Goal: Use online tool/utility: Utilize a website feature to perform a specific function

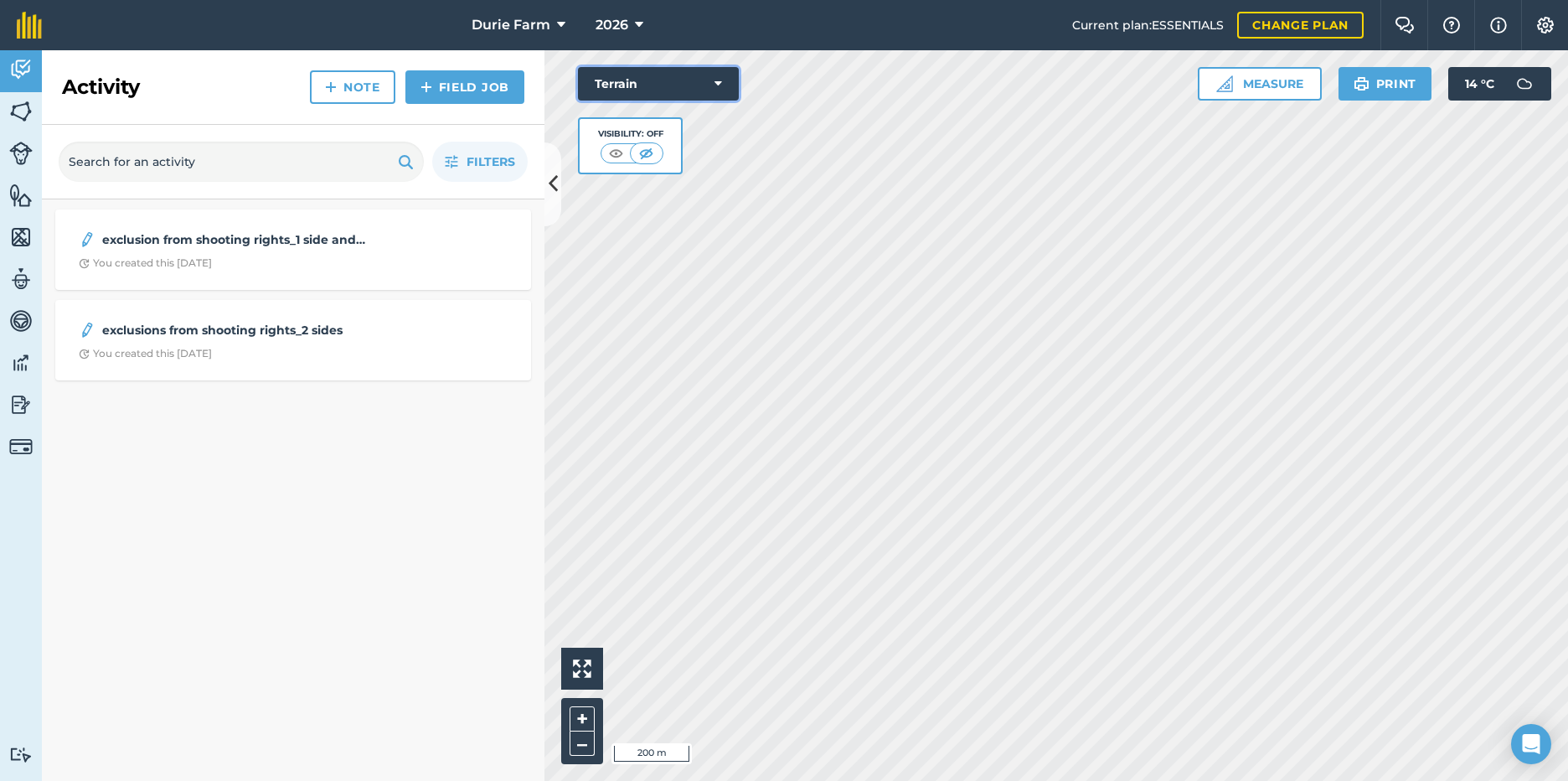
click at [634, 84] on button "Terrain" at bounding box center [658, 83] width 161 height 33
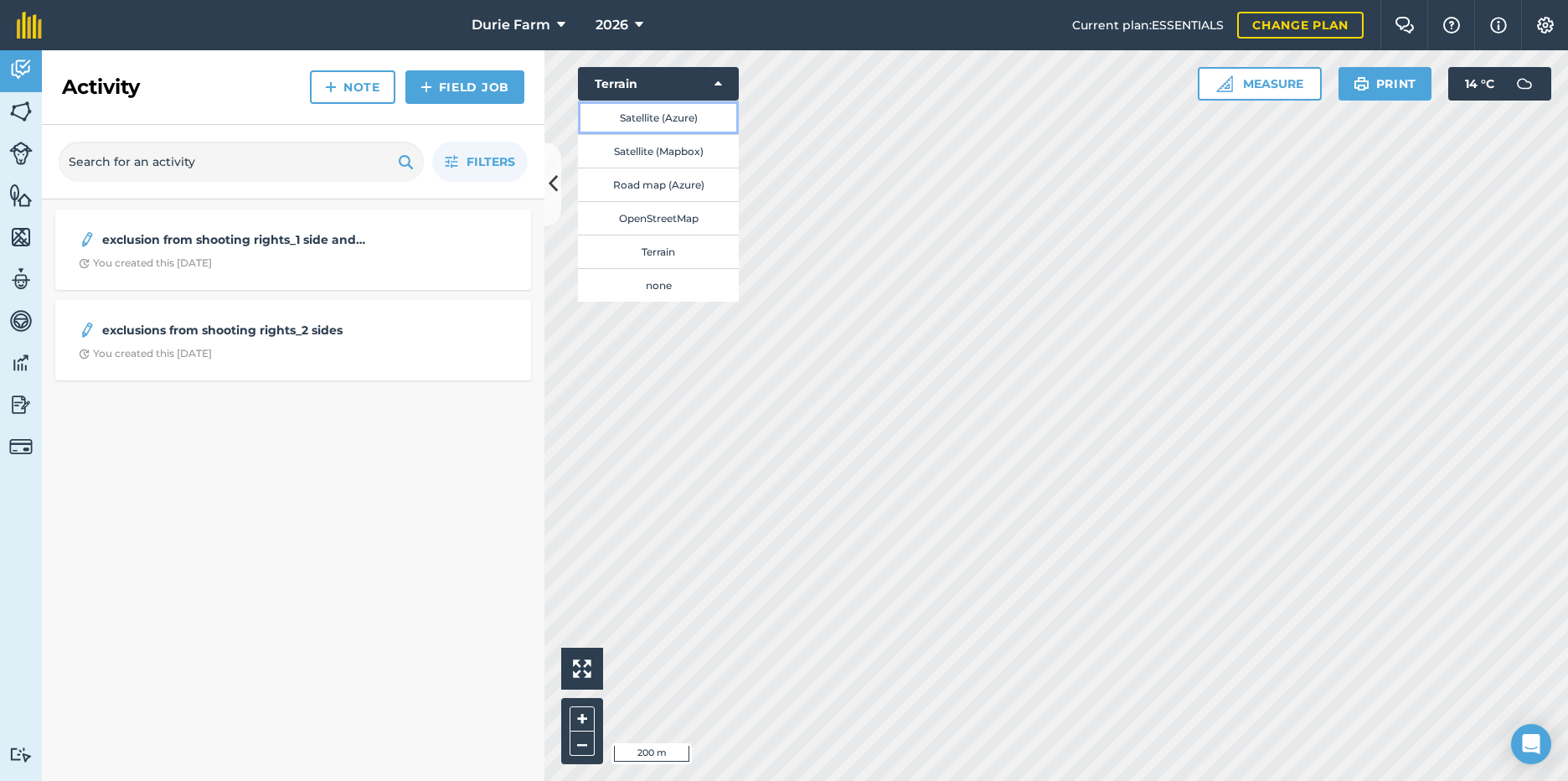
click at [667, 119] on button "Satellite (Azure)" at bounding box center [658, 116] width 161 height 33
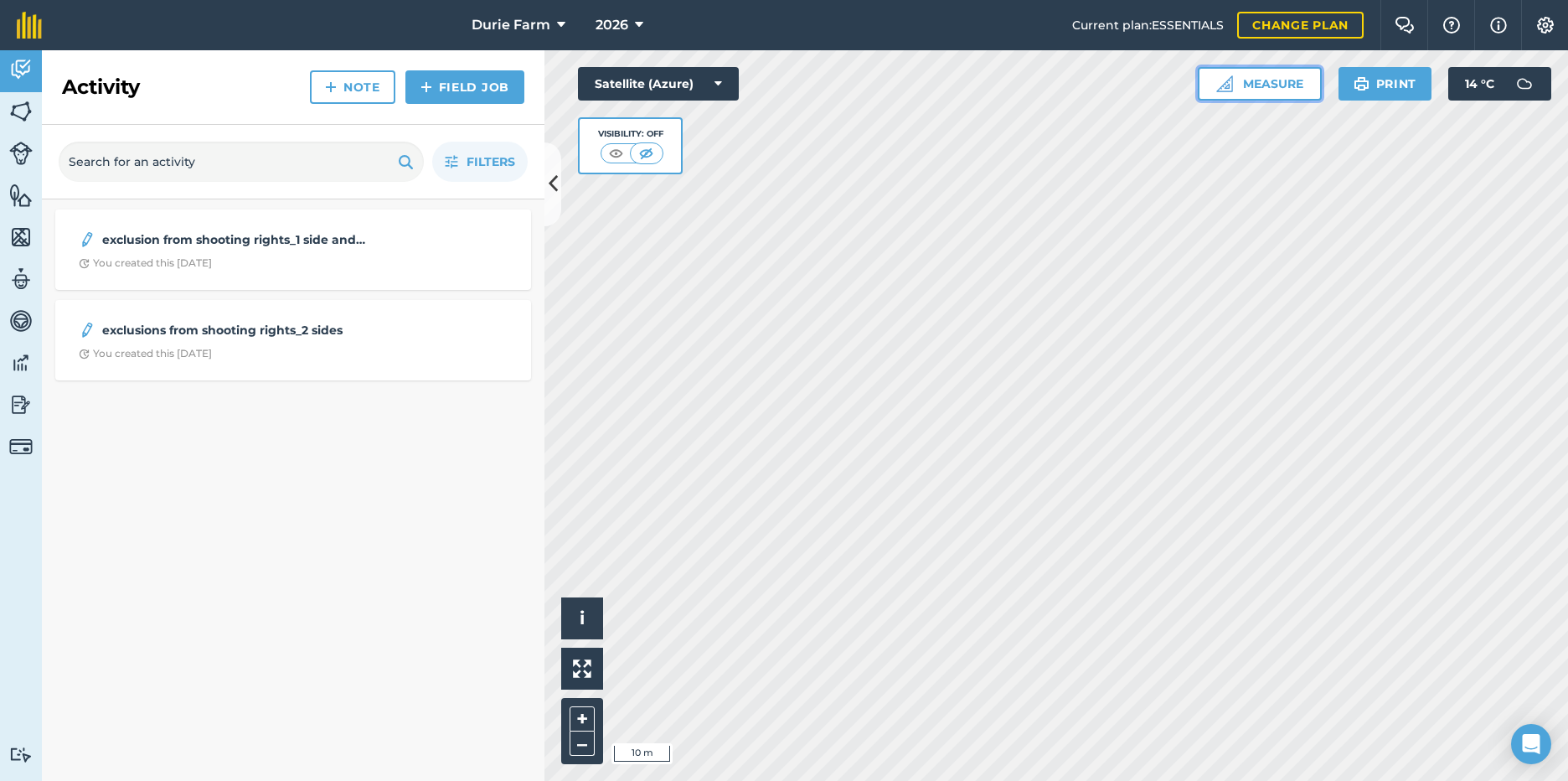
click at [1263, 73] on button "Measure" at bounding box center [1259, 83] width 124 height 33
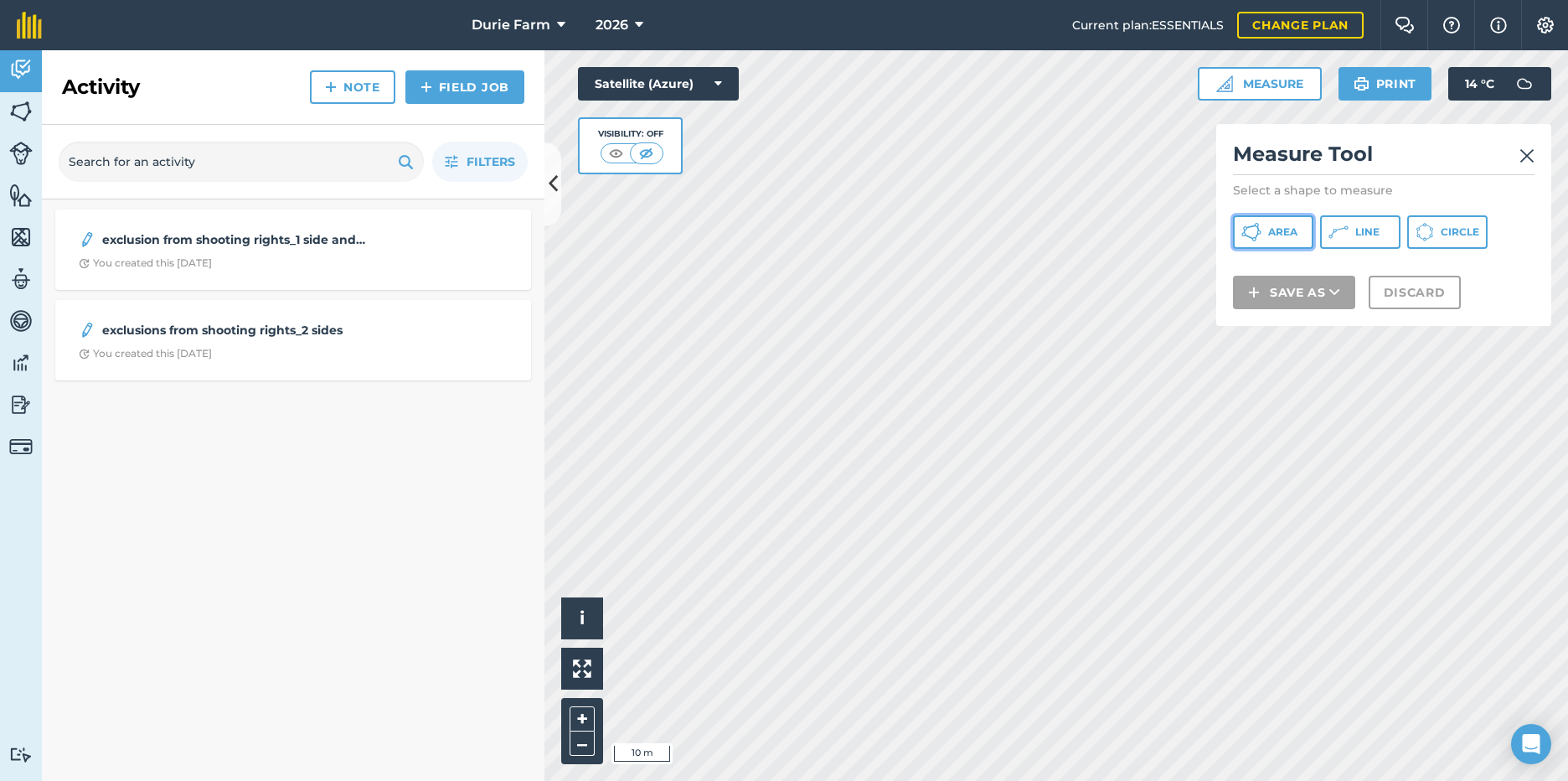
click at [1276, 233] on span "Area" at bounding box center [1283, 232] width 30 height 13
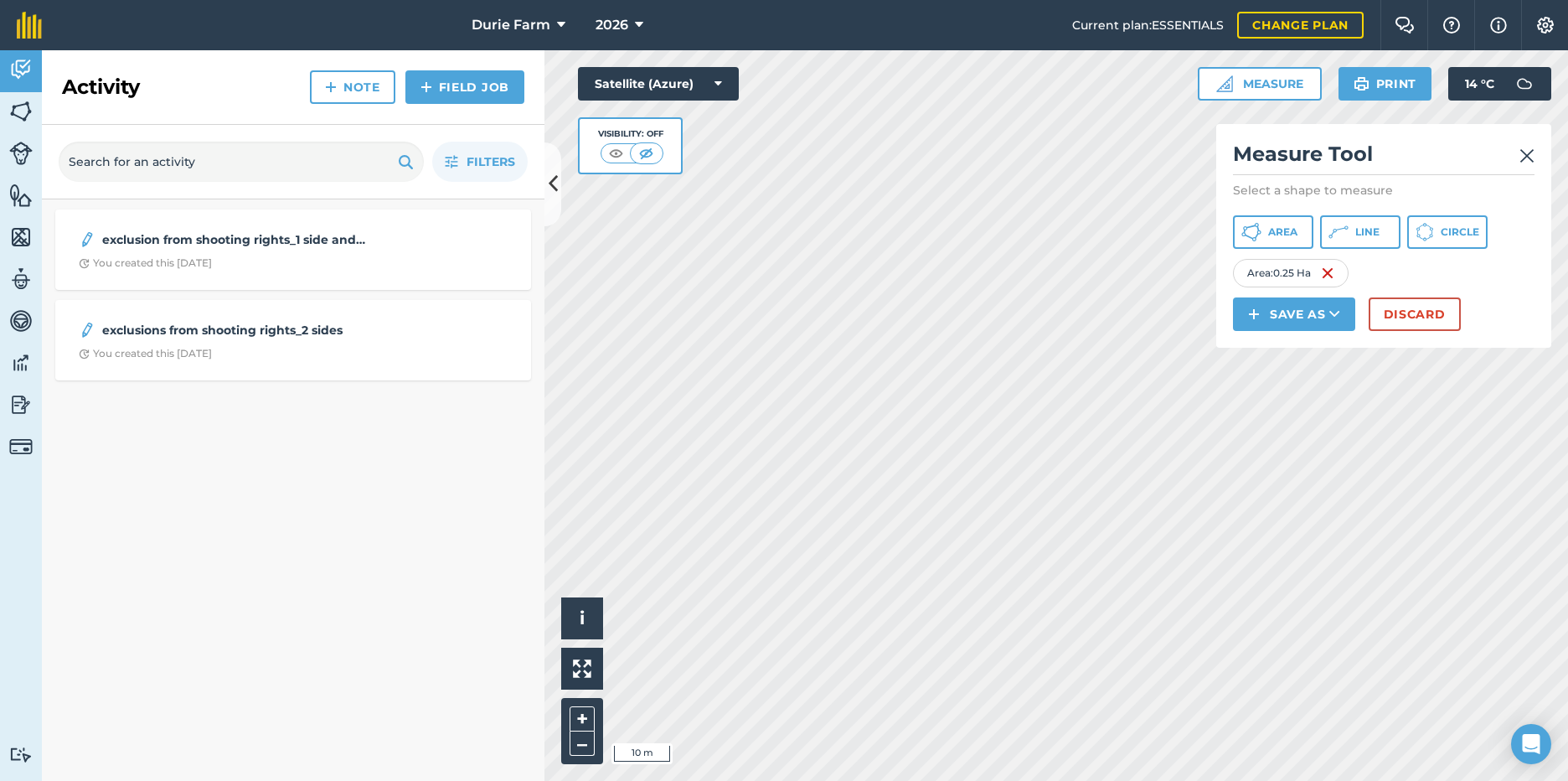
click at [1528, 157] on img at bounding box center [1527, 156] width 15 height 20
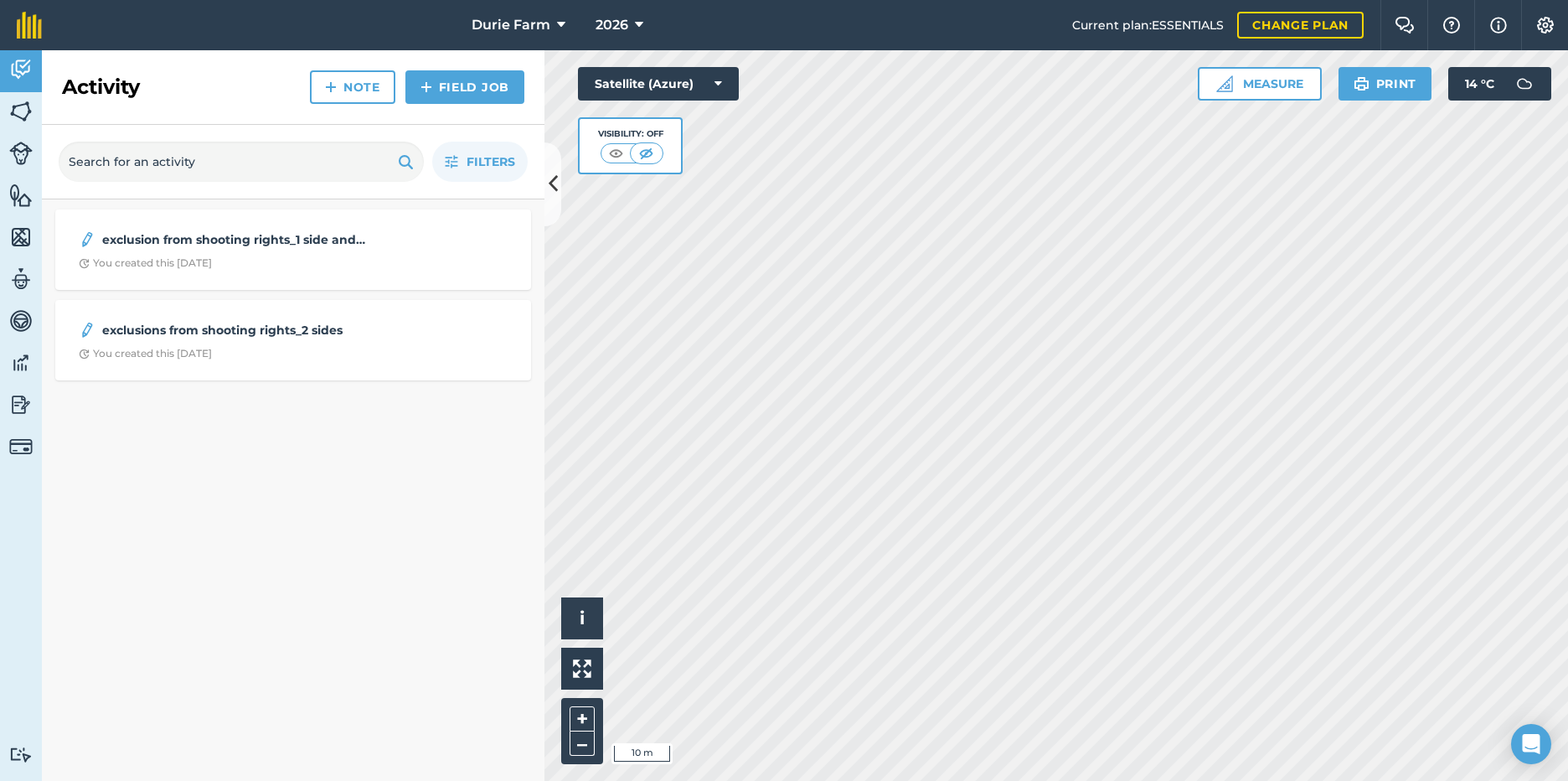
click at [529, 340] on div "Activity Fields Livestock Features Maps Team Vehicles Data Reporting Billing Tu…" at bounding box center [784, 415] width 1568 height 731
click at [1276, 91] on button "Measure" at bounding box center [1259, 83] width 124 height 33
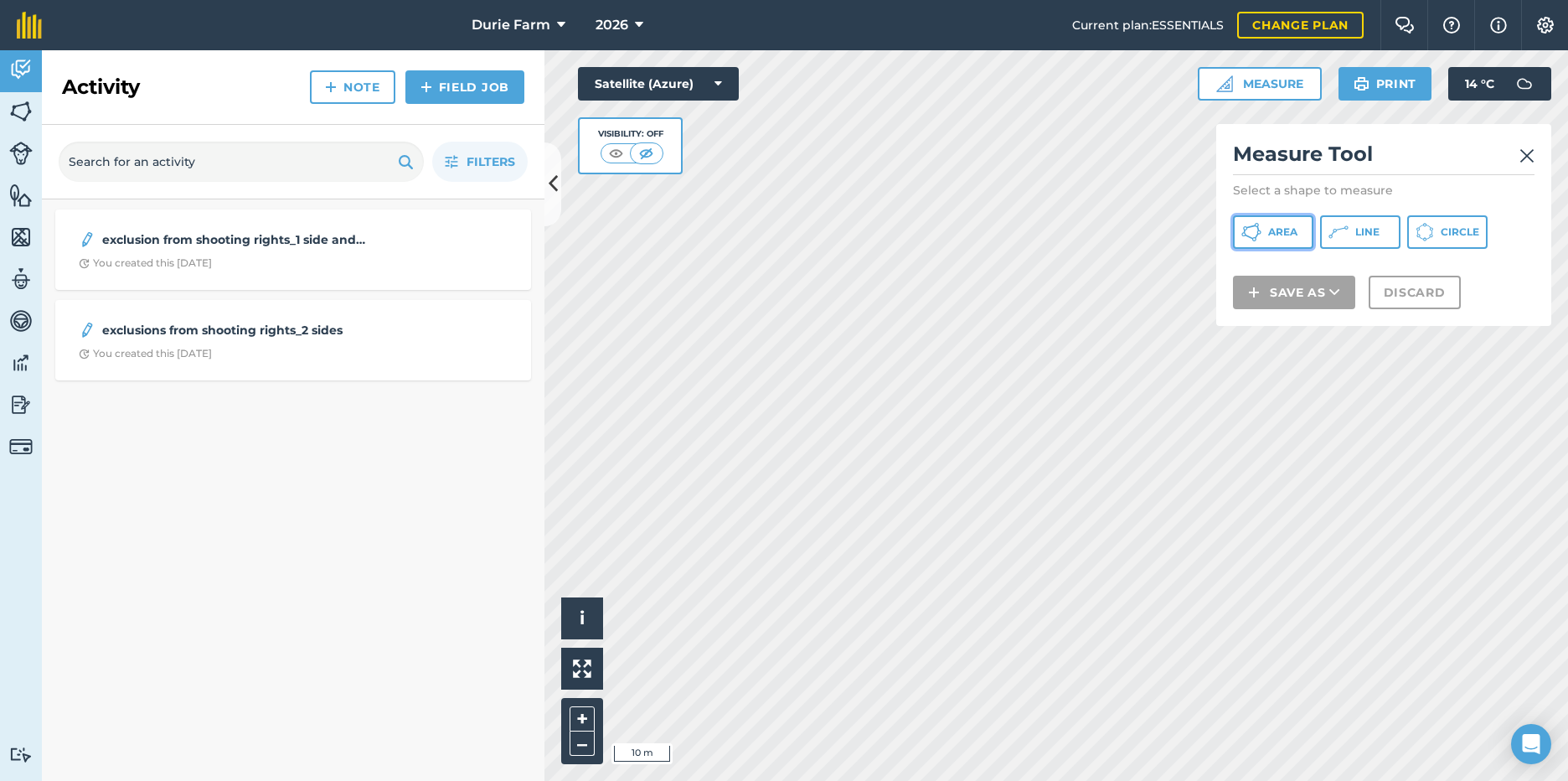
click at [1284, 237] on span "Area" at bounding box center [1283, 232] width 30 height 13
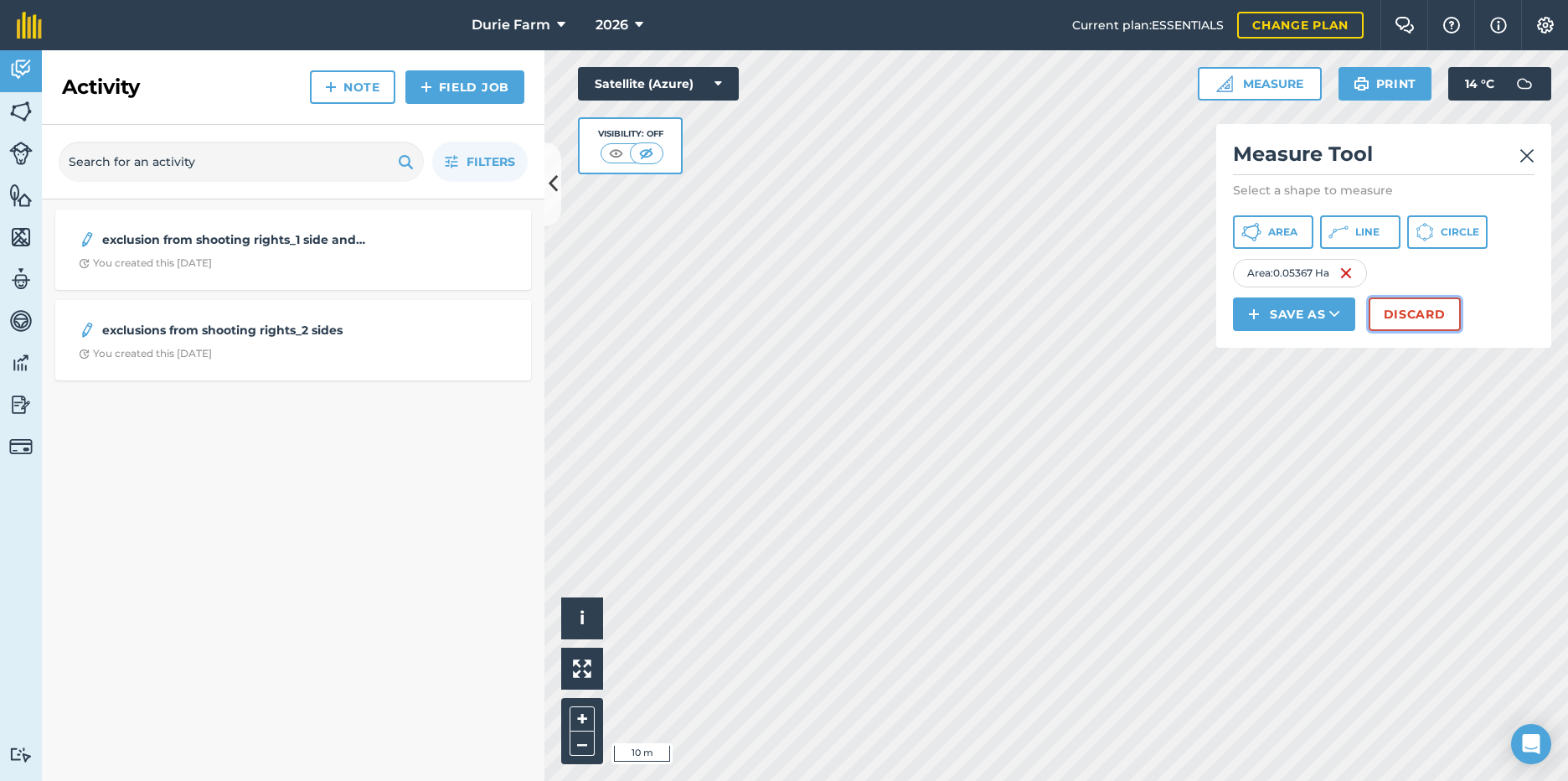
click at [1438, 315] on button "Discard" at bounding box center [1414, 314] width 92 height 33
